Goal: Navigation & Orientation: Find specific page/section

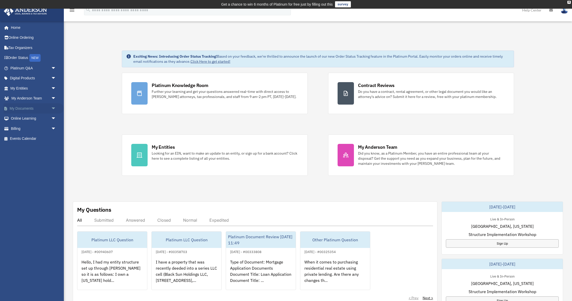
click at [51, 109] on span "arrow_drop_down" at bounding box center [56, 108] width 10 height 10
click at [21, 117] on link "Box" at bounding box center [35, 119] width 57 height 10
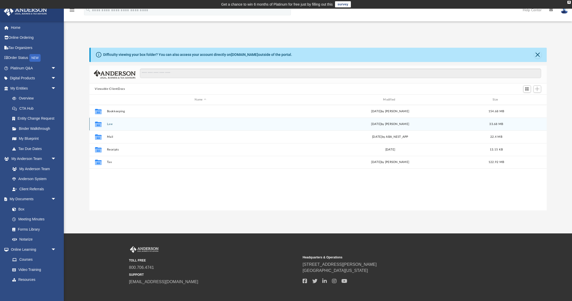
scroll to position [116, 457]
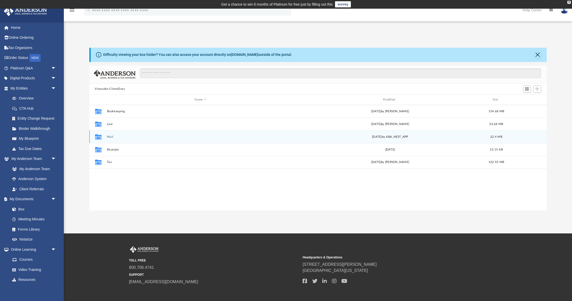
click at [112, 138] on button "Mail" at bounding box center [200, 136] width 187 height 3
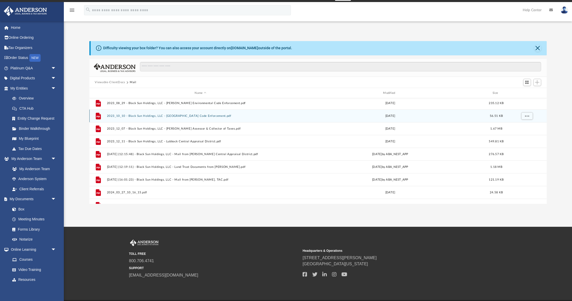
scroll to position [29, 0]
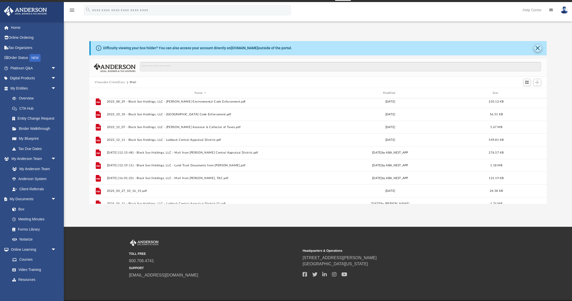
click at [539, 50] on button "Close" at bounding box center [537, 48] width 7 height 7
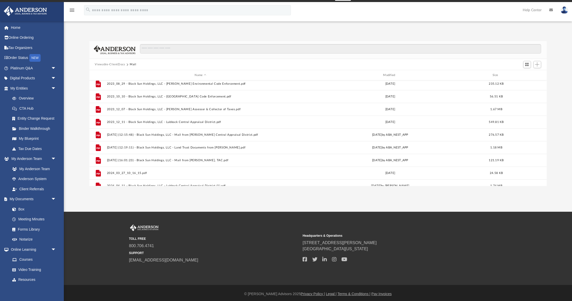
click at [102, 64] on button "Viewable-ClientDocs" at bounding box center [110, 64] width 30 height 5
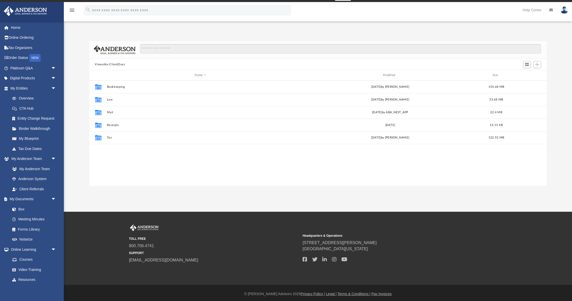
scroll to position [0, 0]
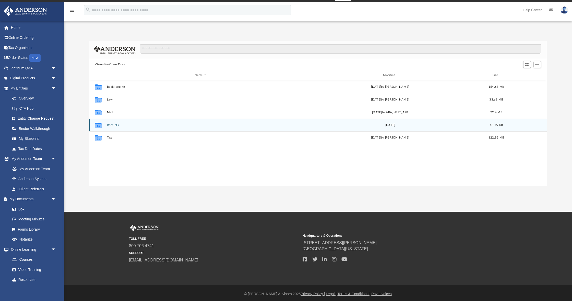
click at [113, 125] on button "Receipts" at bounding box center [200, 125] width 187 height 3
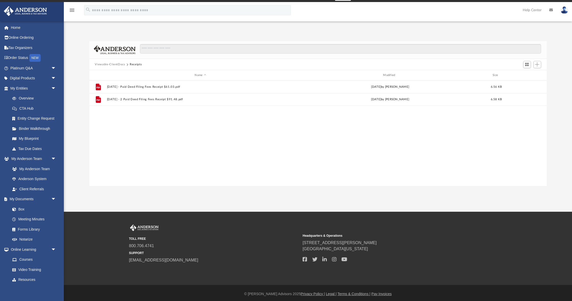
click at [121, 64] on button "Viewable-ClientDocs" at bounding box center [110, 64] width 30 height 5
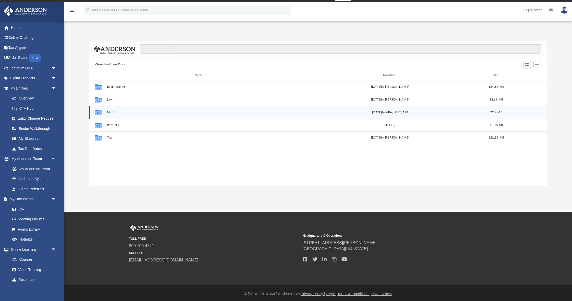
click at [111, 112] on button "Mail" at bounding box center [200, 112] width 187 height 3
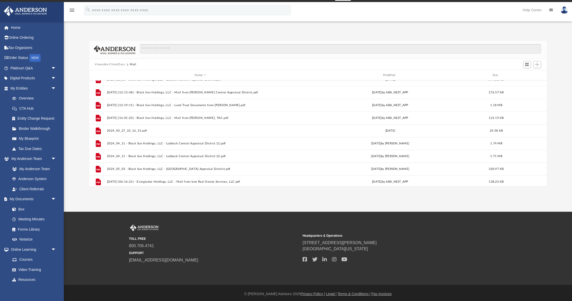
scroll to position [71, 0]
click at [523, 65] on button "Switch to Grid View" at bounding box center [527, 64] width 8 height 7
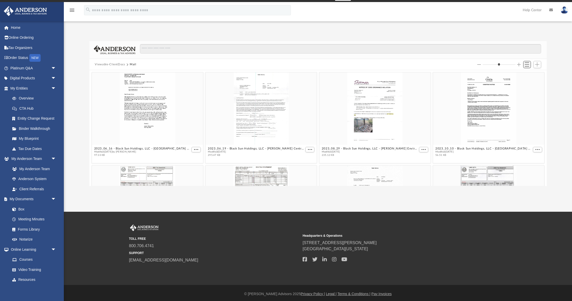
scroll to position [0, 0]
click at [525, 65] on span "Switch to List View" at bounding box center [527, 64] width 4 height 4
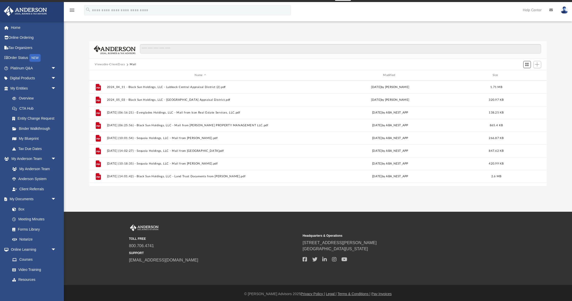
scroll to position [148, 0]
